Goal: Check status: Check status

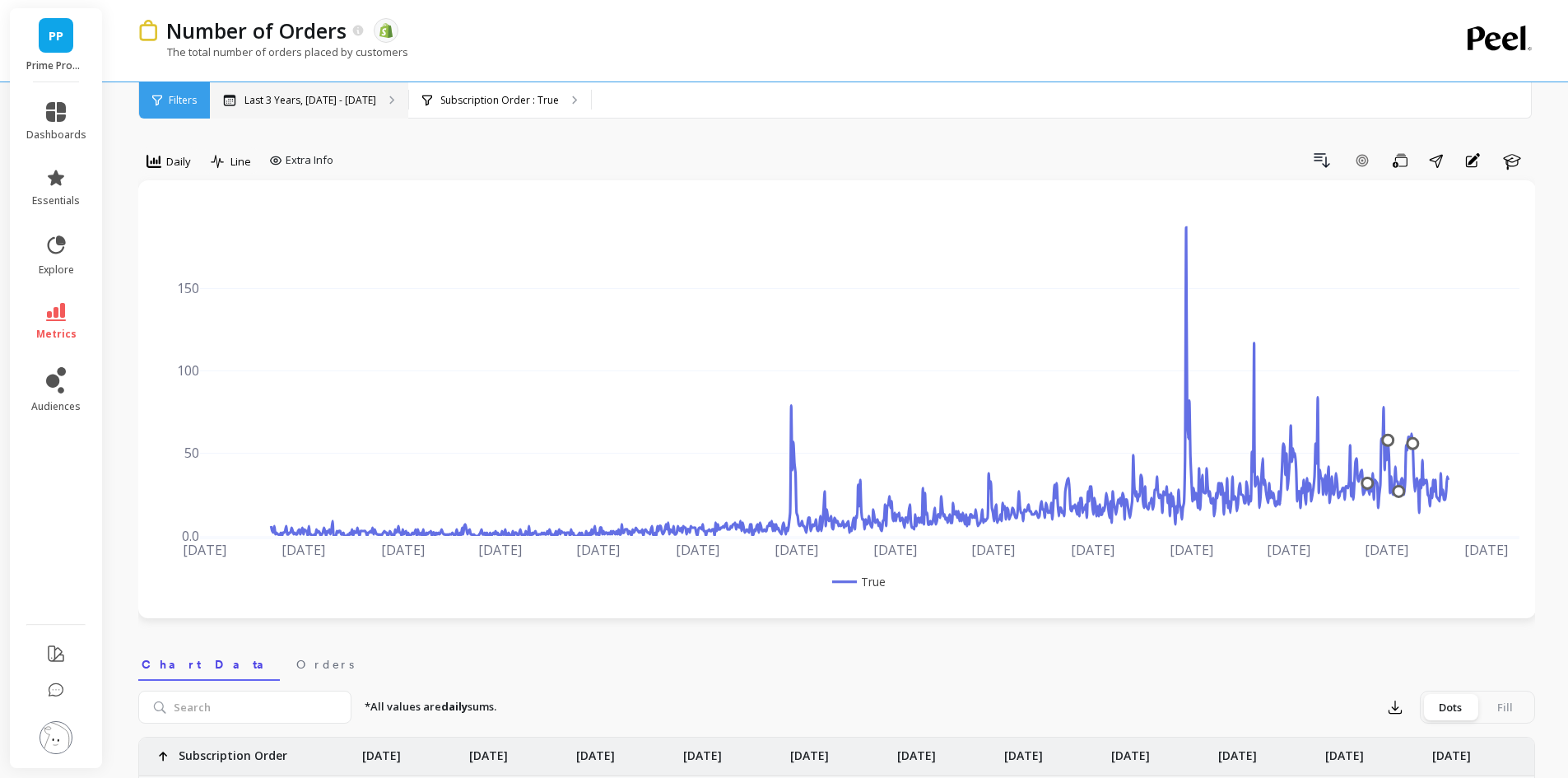
click at [357, 94] on p "Last 3 Years, Sep 1, 2022 - Aug 31, 2025" at bounding box center [310, 100] width 132 height 14
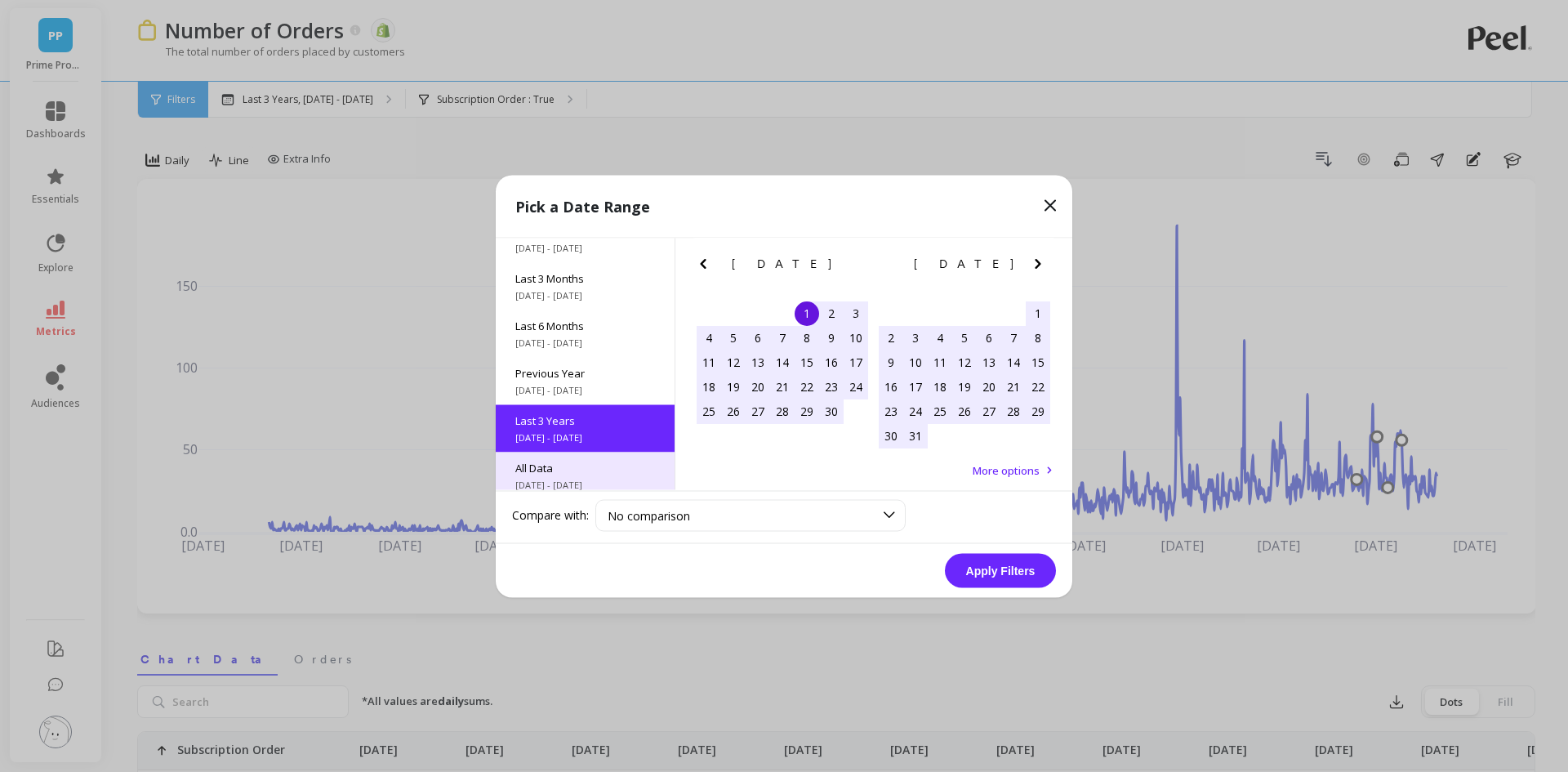
scroll to position [221, 0]
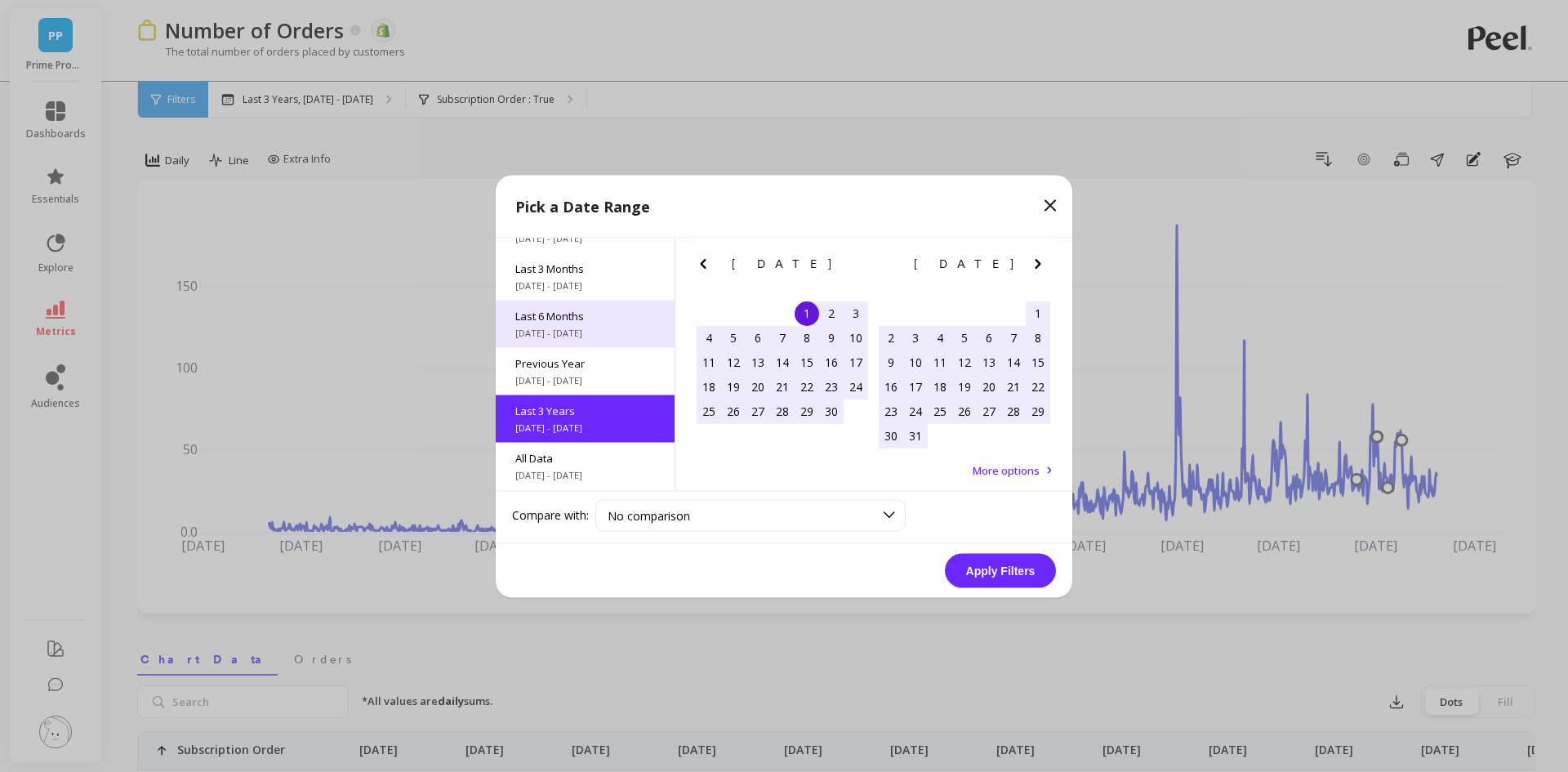
click at [614, 332] on span "3/1/2025 - 8/31/2025" at bounding box center [585, 332] width 140 height 13
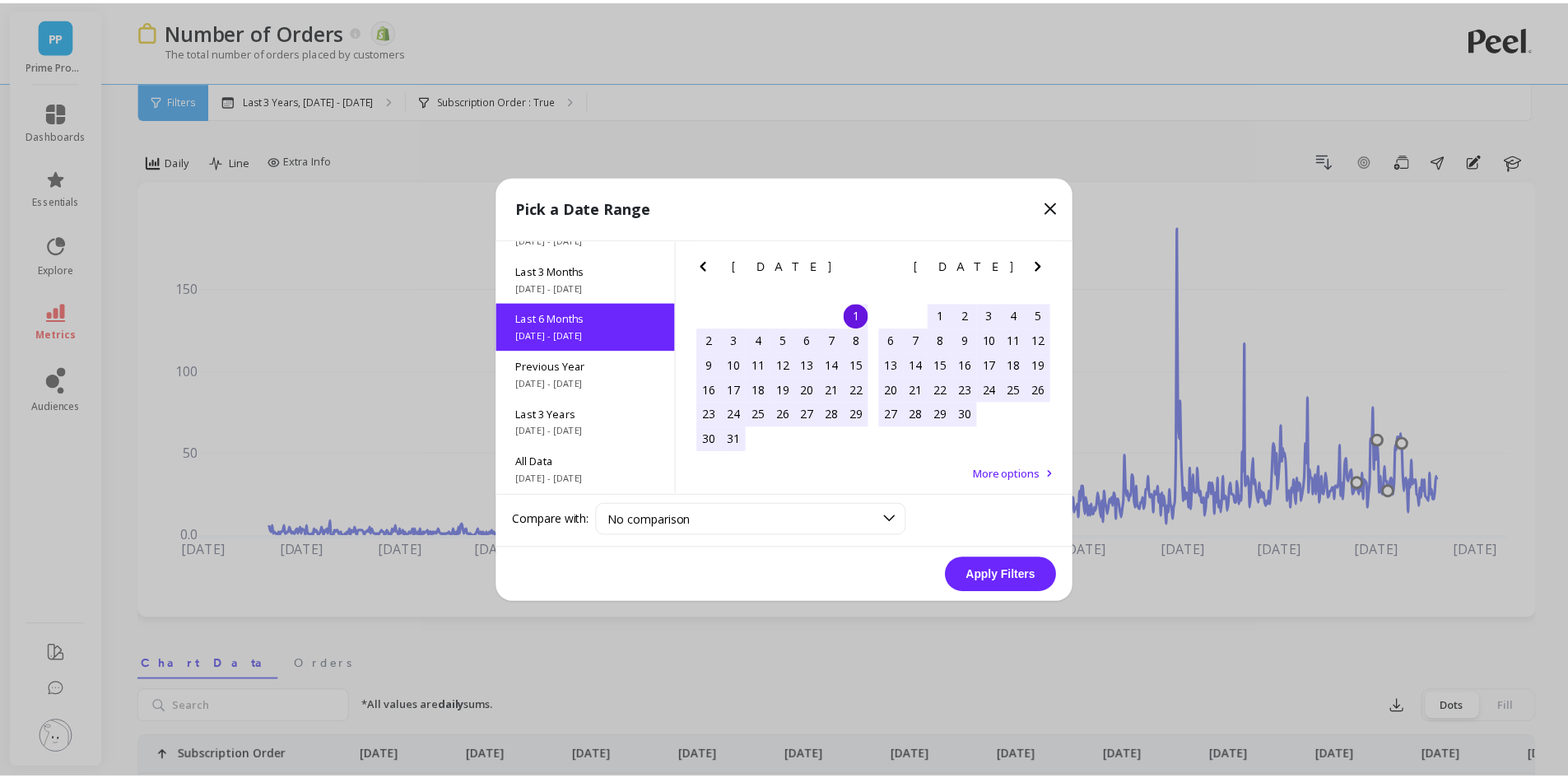
scroll to position [0, 0]
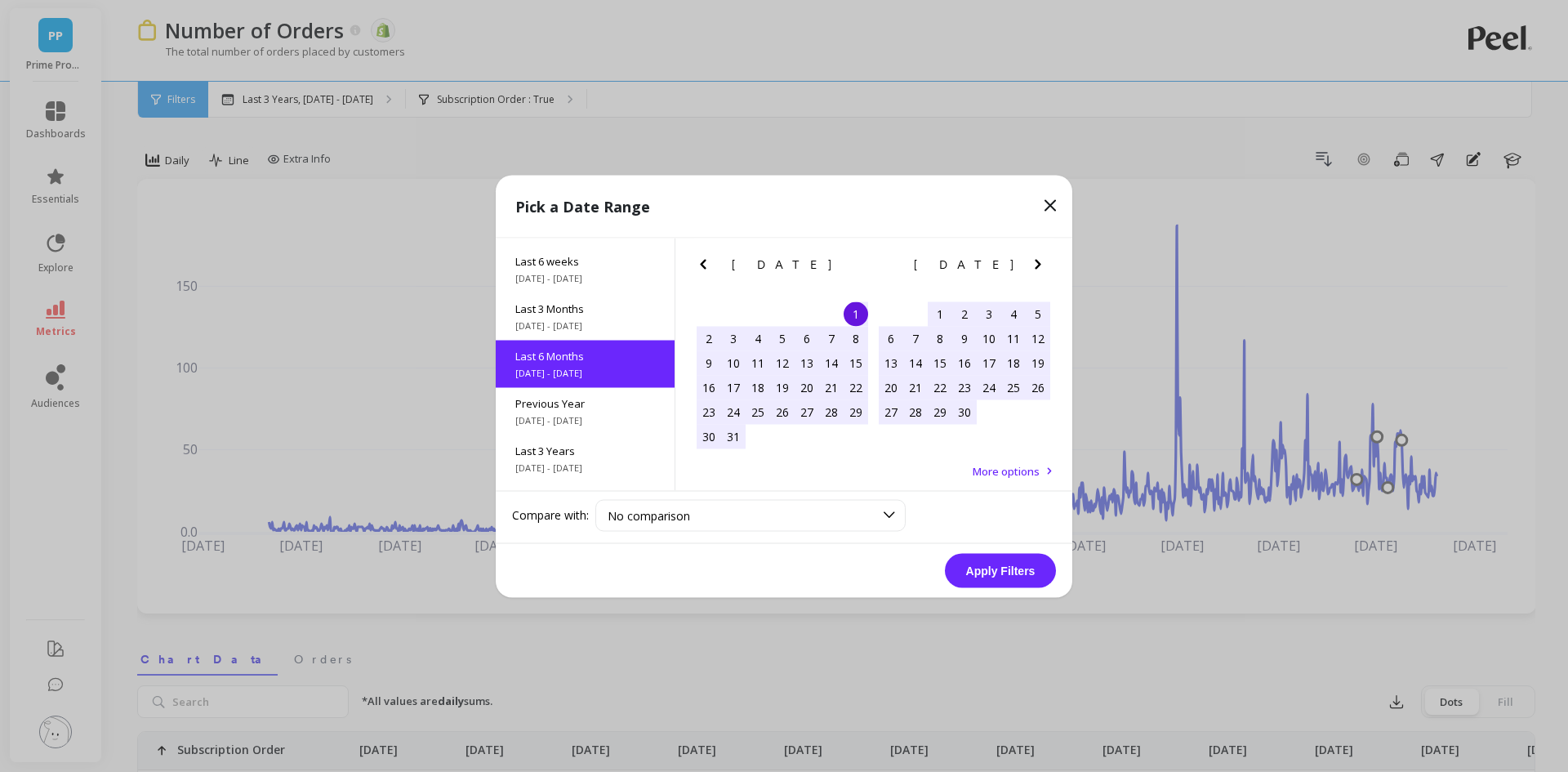
click at [999, 577] on button "Apply Filters" at bounding box center [1000, 570] width 111 height 34
